Goal: Task Accomplishment & Management: Manage account settings

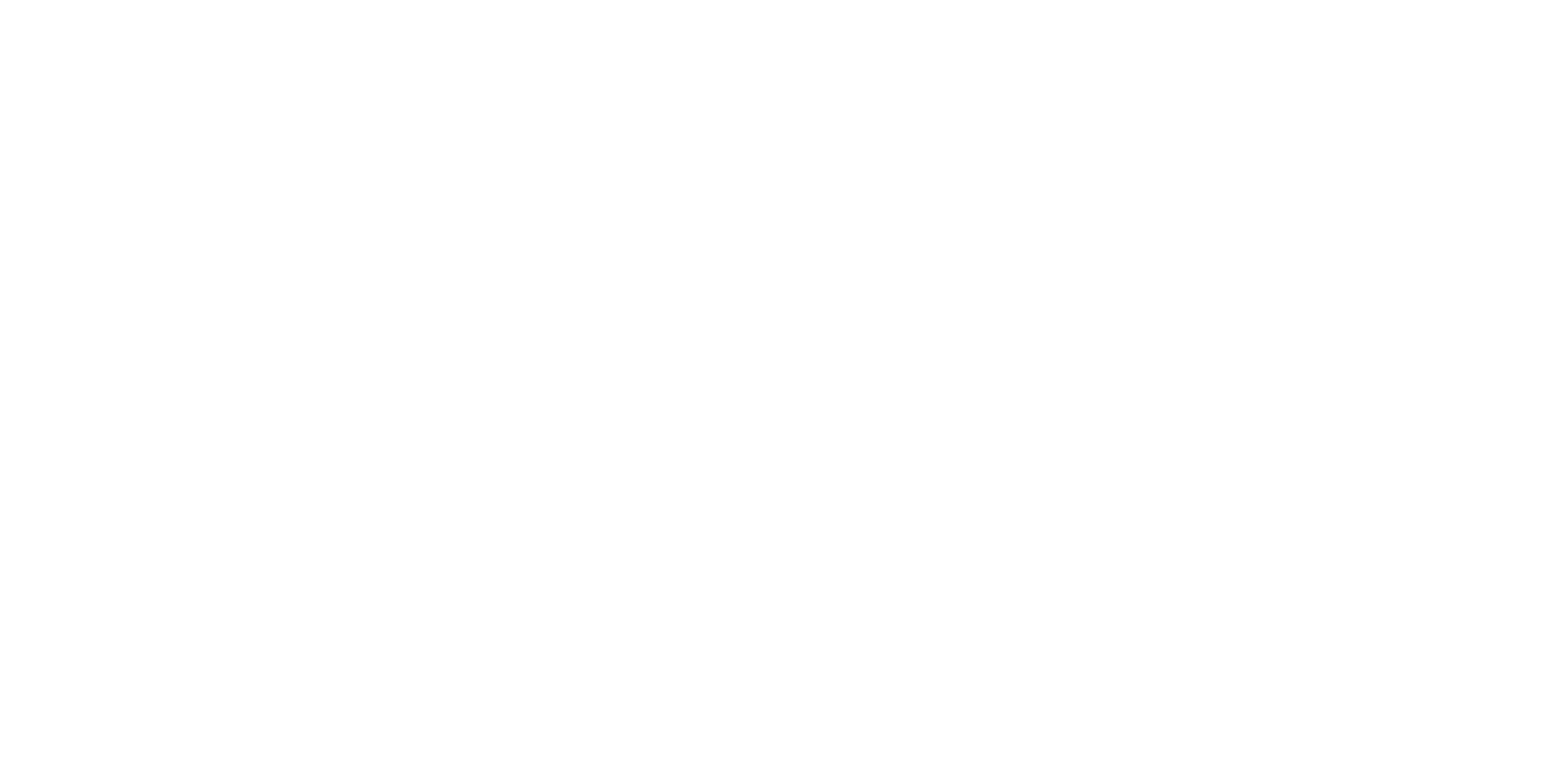
type input "**********"
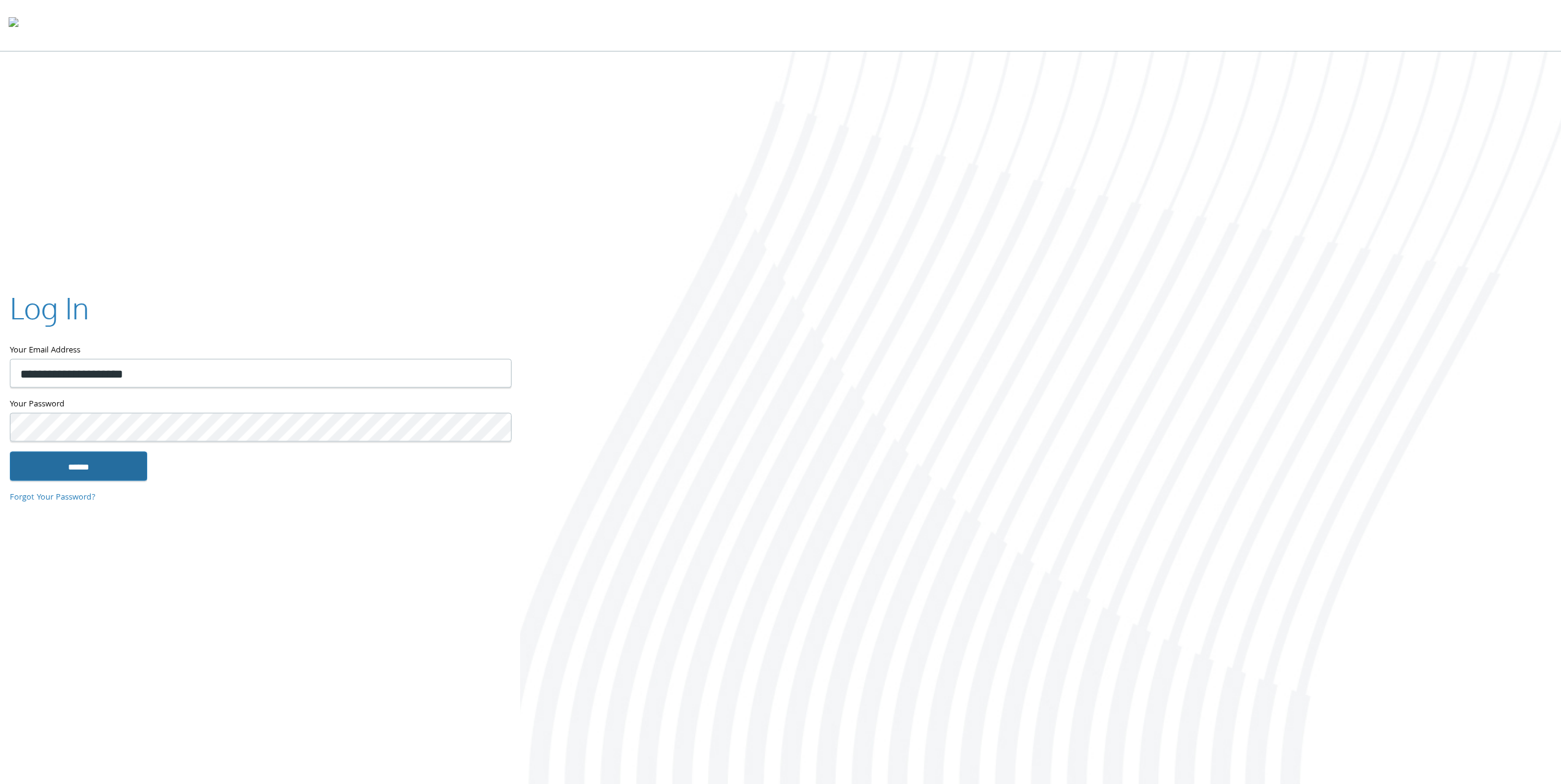
click at [99, 470] on input "******" at bounding box center [78, 466] width 137 height 30
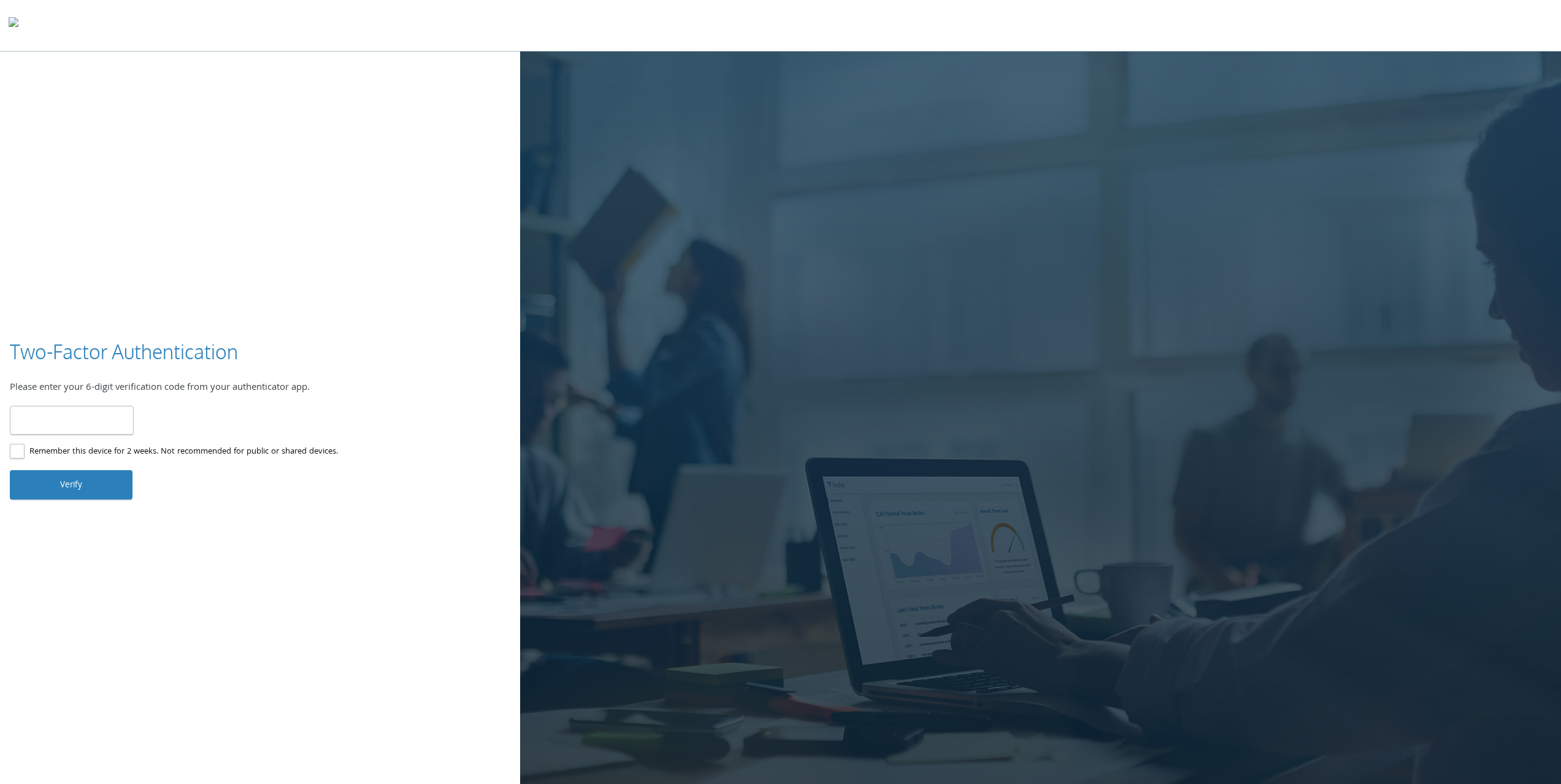
click at [75, 414] on input "number" at bounding box center [72, 420] width 124 height 29
type input "******"
